Goal: Task Accomplishment & Management: Manage account settings

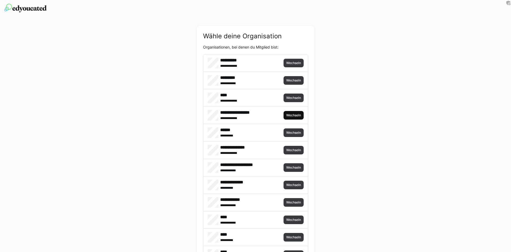
click at [300, 115] on span "Wechseln" at bounding box center [293, 115] width 16 height 4
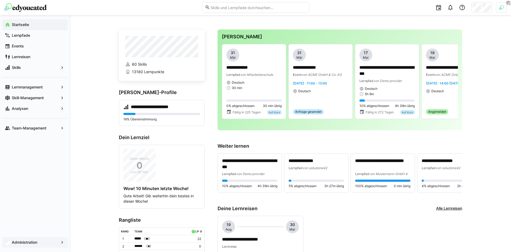
click at [0, 0] on app-navigation-label "Administration" at bounding box center [0, 0] width 0 height 0
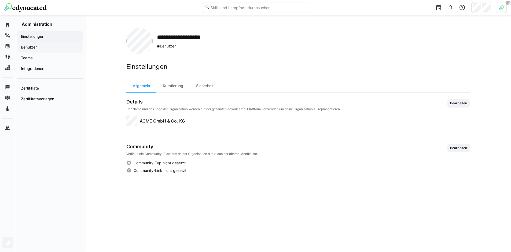
click at [48, 50] on span "Benutzer" at bounding box center [50, 46] width 60 height 5
click at [43, 47] on span "Benutzer" at bounding box center [50, 46] width 60 height 5
click at [0, 0] on app-navigation-label "Benutzer" at bounding box center [0, 0] width 0 height 0
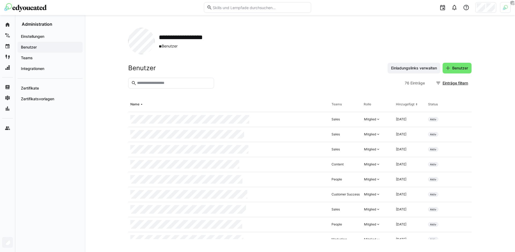
click at [155, 86] on eds-input at bounding box center [171, 83] width 86 height 11
click at [155, 84] on input "text" at bounding box center [173, 83] width 74 height 5
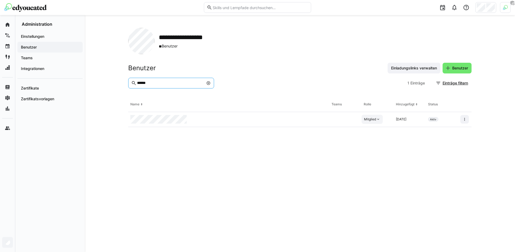
type input "******"
click at [382, 122] on div "Mitglied" at bounding box center [371, 119] width 21 height 9
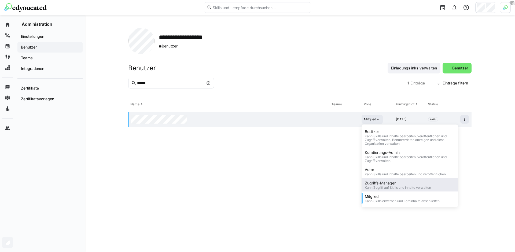
click at [389, 186] on div "Kann Zugriff auf Skills und Inhalte verwalten" at bounding box center [397, 188] width 66 height 4
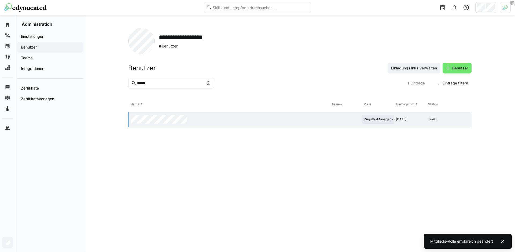
click at [304, 183] on eds-table "Name Teams Rolle Hinzugefügt Status Zugriffs-Manager vor 4 Tagen Aktiv" at bounding box center [299, 168] width 343 height 142
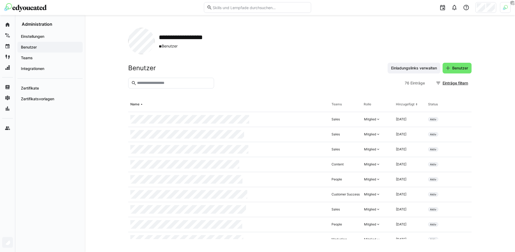
click at [184, 83] on input "text" at bounding box center [173, 83] width 74 height 5
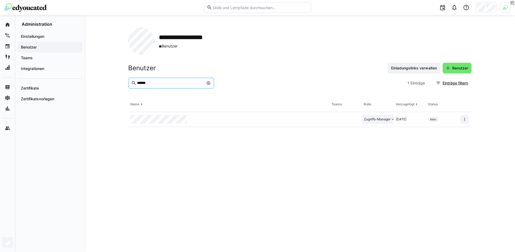
type input "******"
click at [391, 120] on eds-icon at bounding box center [392, 119] width 4 height 4
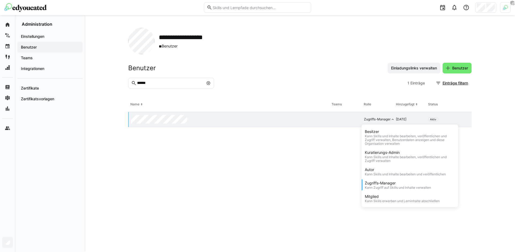
click at [291, 200] on eds-table "Name Teams Rolle Hinzugefügt Status Zugriffs-Manager Besitzer Kann Skills und I…" at bounding box center [299, 168] width 343 height 142
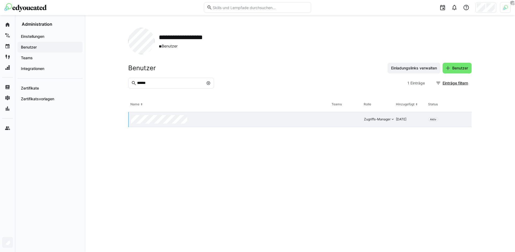
drag, startPoint x: 308, startPoint y: 88, endPoint x: 319, endPoint y: 90, distance: 11.8
click at [308, 88] on div at bounding box center [310, 83] width 189 height 11
click at [391, 121] on eds-icon at bounding box center [392, 119] width 4 height 4
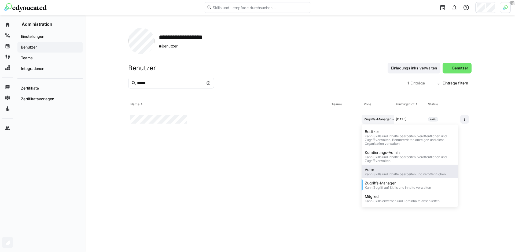
click at [386, 170] on div "Autor" at bounding box center [404, 169] width 81 height 5
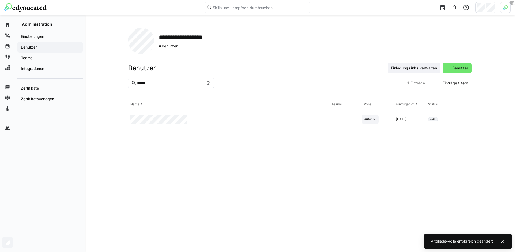
click at [334, 168] on eds-table "Name Teams Rolle Hinzugefügt Status Autor vor 4 Tagen Aktiv" at bounding box center [299, 168] width 343 height 142
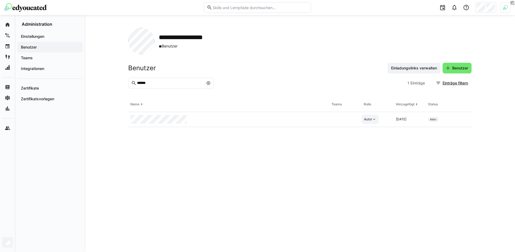
click at [208, 84] on eds-icon at bounding box center [208, 83] width 4 height 4
type input "******"
click at [366, 119] on div "Autor" at bounding box center [368, 119] width 8 height 4
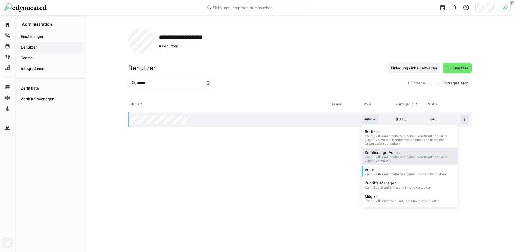
click at [382, 152] on div "Kuratierungs-Admin" at bounding box center [409, 152] width 90 height 5
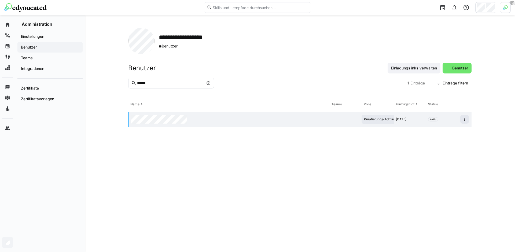
click at [383, 118] on div "Kuratierungs-Admin" at bounding box center [379, 119] width 30 height 4
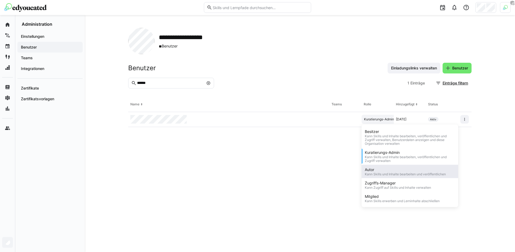
click at [384, 170] on div "Autor" at bounding box center [404, 169] width 81 height 5
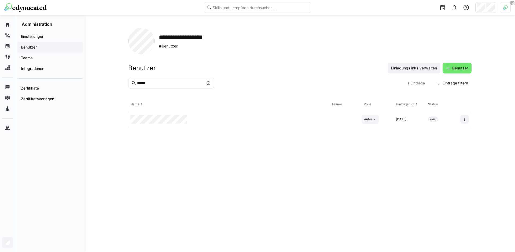
click at [375, 120] on eds-icon at bounding box center [374, 119] width 4 height 4
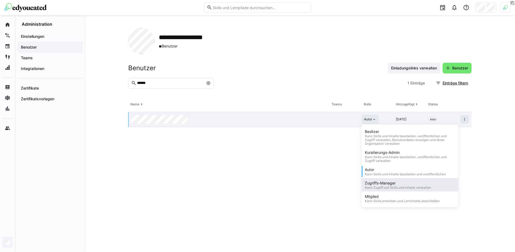
click at [381, 181] on div "Zugriffs-Manager" at bounding box center [397, 182] width 66 height 5
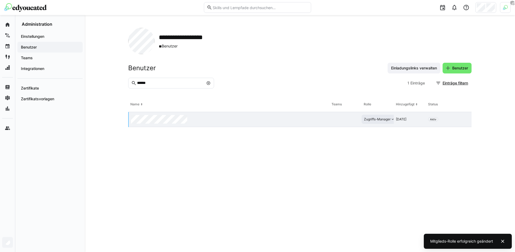
click at [345, 177] on eds-table "Name Teams Rolle Hinzugefügt Status Zugriffs-Manager vor 4 Tagen Aktiv" at bounding box center [299, 168] width 343 height 142
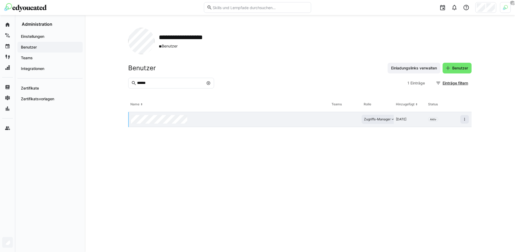
click at [392, 119] on eds-icon at bounding box center [392, 119] width 4 height 4
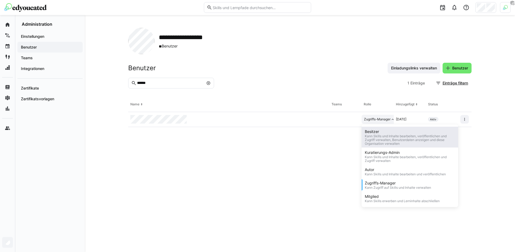
click at [385, 145] on div "Kann Skills und Inhalte bearbeiten, veröffentlichen und Zugriff verwalten, Benu…" at bounding box center [409, 139] width 90 height 11
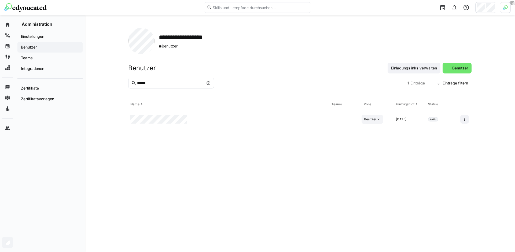
click at [364, 118] on div "Besitzer" at bounding box center [370, 119] width 12 height 4
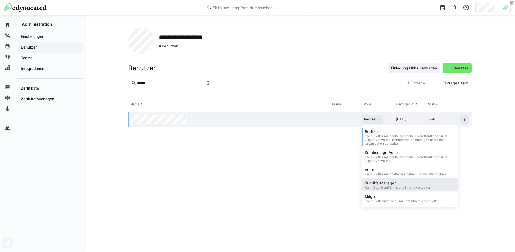
click at [395, 185] on div "Zugriffs-Manager" at bounding box center [397, 182] width 66 height 5
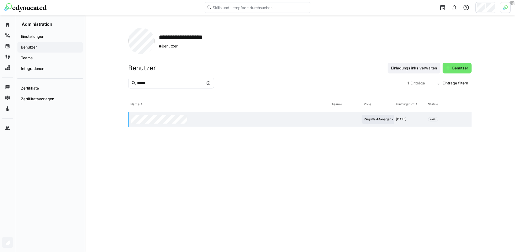
click at [269, 60] on app-organization "**********" at bounding box center [299, 133] width 343 height 211
click at [209, 84] on eds-icon at bounding box center [208, 83] width 4 height 4
type input "******"
click at [386, 120] on div "Zugriffs-Manager" at bounding box center [377, 119] width 27 height 4
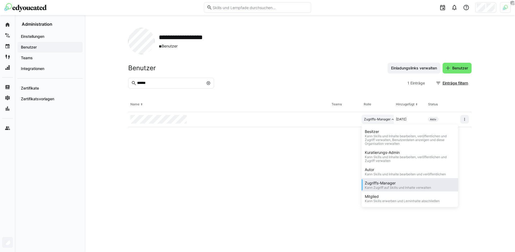
click at [385, 186] on div "Kann Zugriff auf Skills und Inhalte verwalten" at bounding box center [397, 188] width 66 height 4
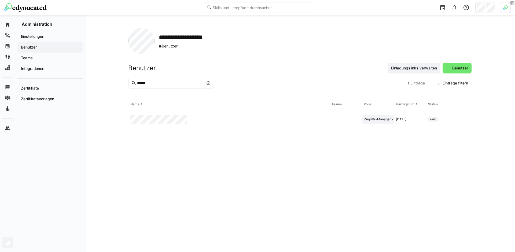
click at [326, 168] on eds-table "Name Teams Rolle Hinzugefügt Status Zugriffs-Manager vor 4 Tagen Aktiv" at bounding box center [299, 168] width 343 height 142
